Goal: Find specific page/section: Find specific page/section

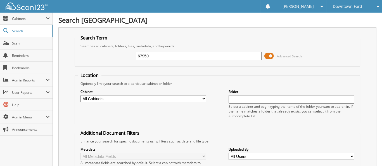
type input "67950"
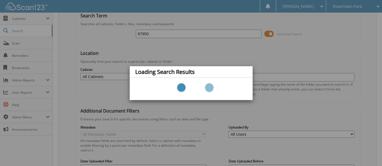
scroll to position [28, 0]
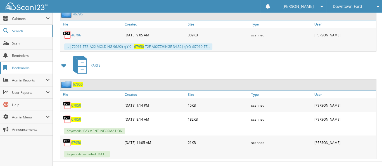
scroll to position [603, 0]
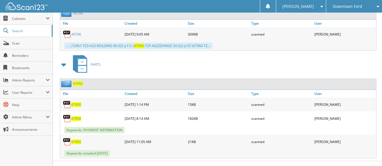
click at [75, 116] on span "67950" at bounding box center [76, 118] width 10 height 5
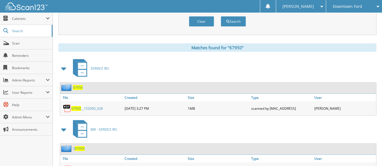
scroll to position [127, 0]
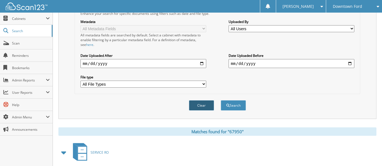
click at [202, 100] on button "Clear" at bounding box center [201, 105] width 25 height 10
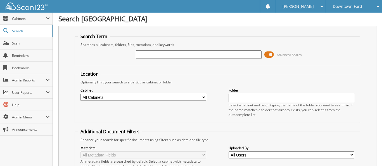
scroll to position [0, 0]
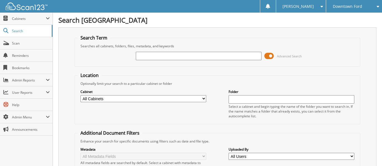
click at [168, 57] on input "text" at bounding box center [199, 56] width 126 height 8
